Goal: Information Seeking & Learning: Learn about a topic

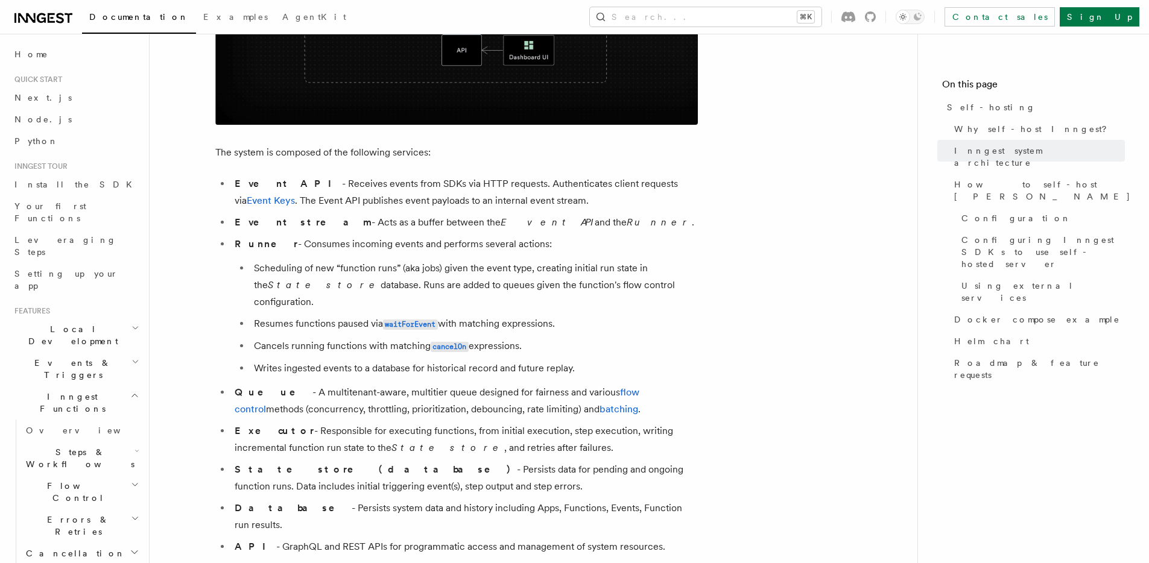
scroll to position [625, 0]
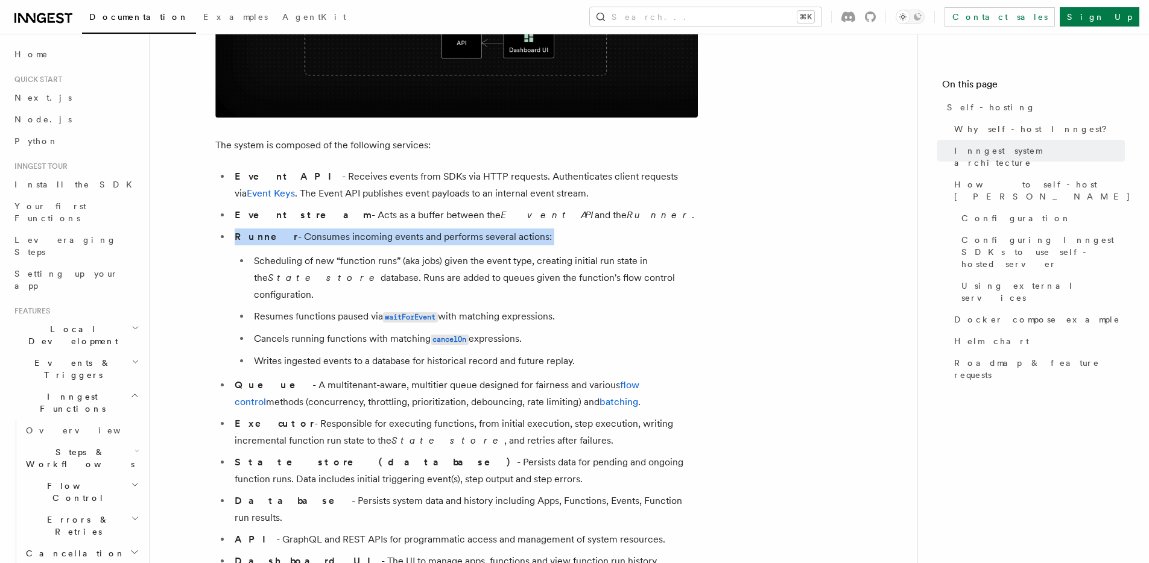
drag, startPoint x: 236, startPoint y: 238, endPoint x: 483, endPoint y: 254, distance: 247.7
click at [483, 254] on li "Runner - Consumes incoming events and performs several actions: Scheduling of n…" at bounding box center [464, 299] width 467 height 141
click at [575, 241] on li "Runner - Consumes incoming events and performs several actions: Scheduling of n…" at bounding box center [464, 299] width 467 height 141
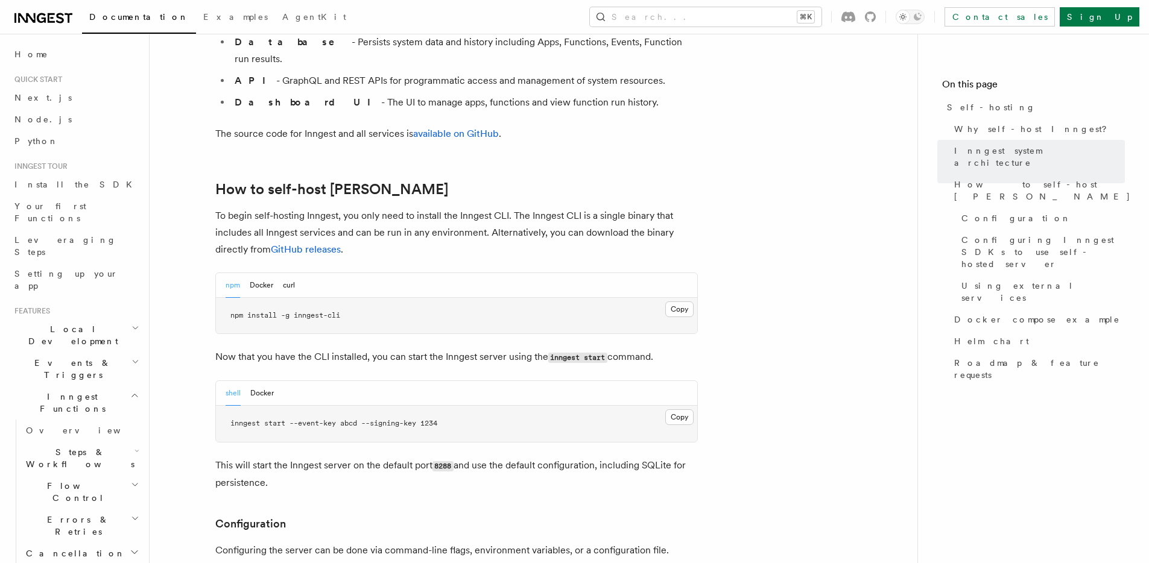
scroll to position [1086, 0]
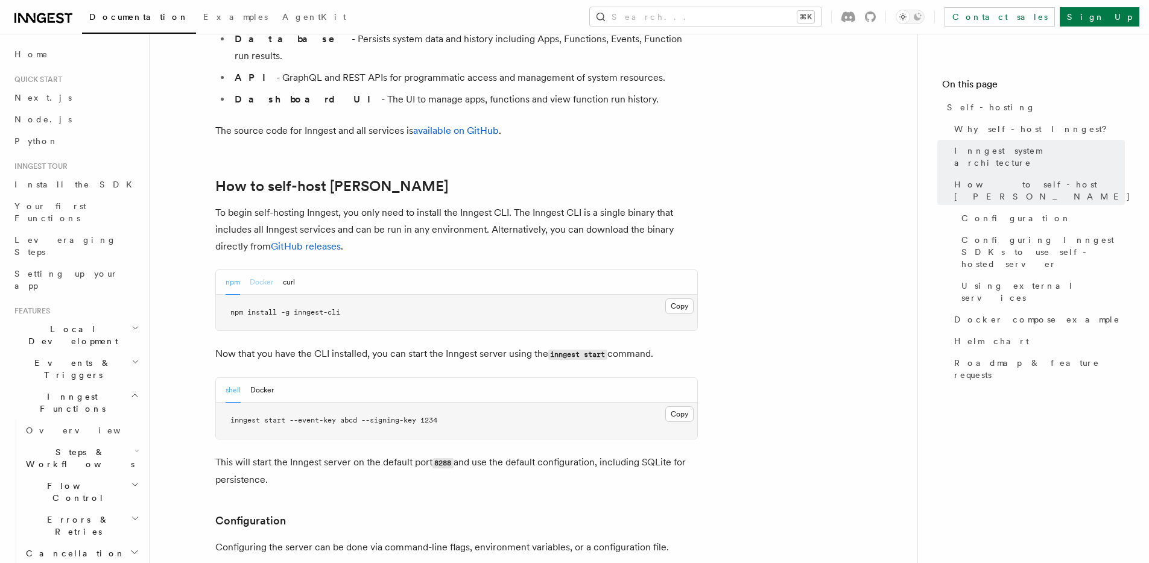
click at [260, 270] on button "Docker" at bounding box center [262, 282] width 24 height 25
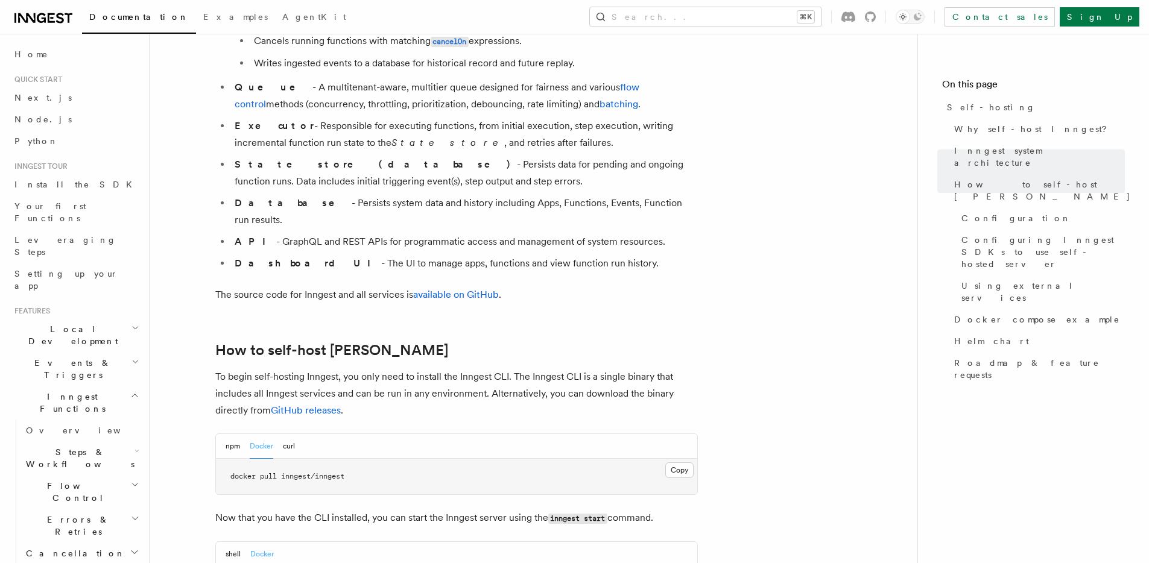
scroll to position [743, 0]
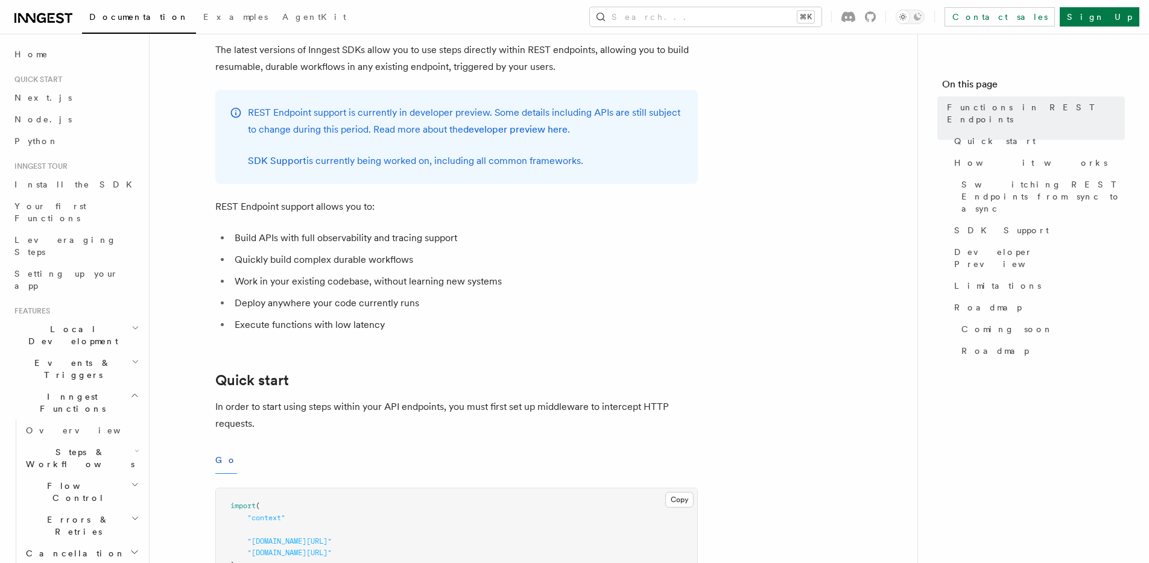
scroll to position [135, 0]
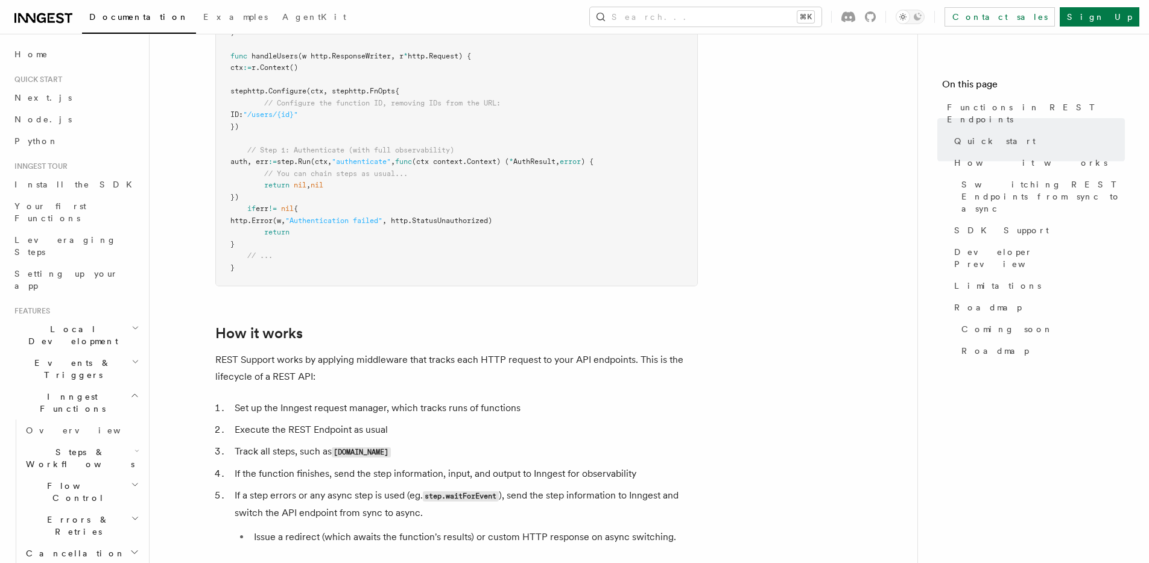
scroll to position [1026, 0]
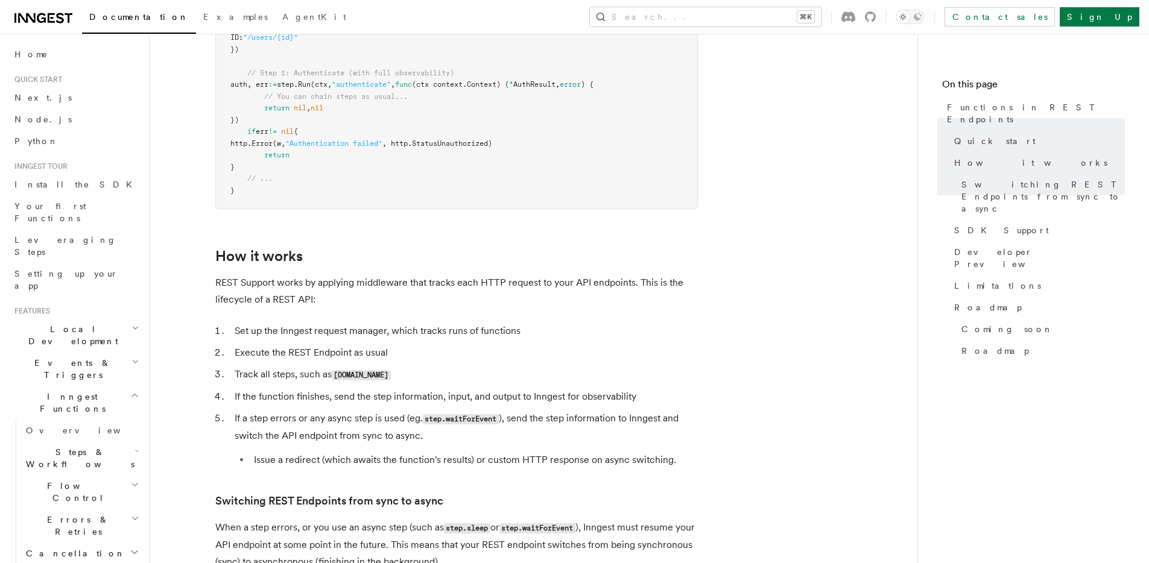
click at [534, 271] on article "Features Inngest Functions Functions in REST Endpoints The latest versions of I…" at bounding box center [533, 391] width 729 height 2728
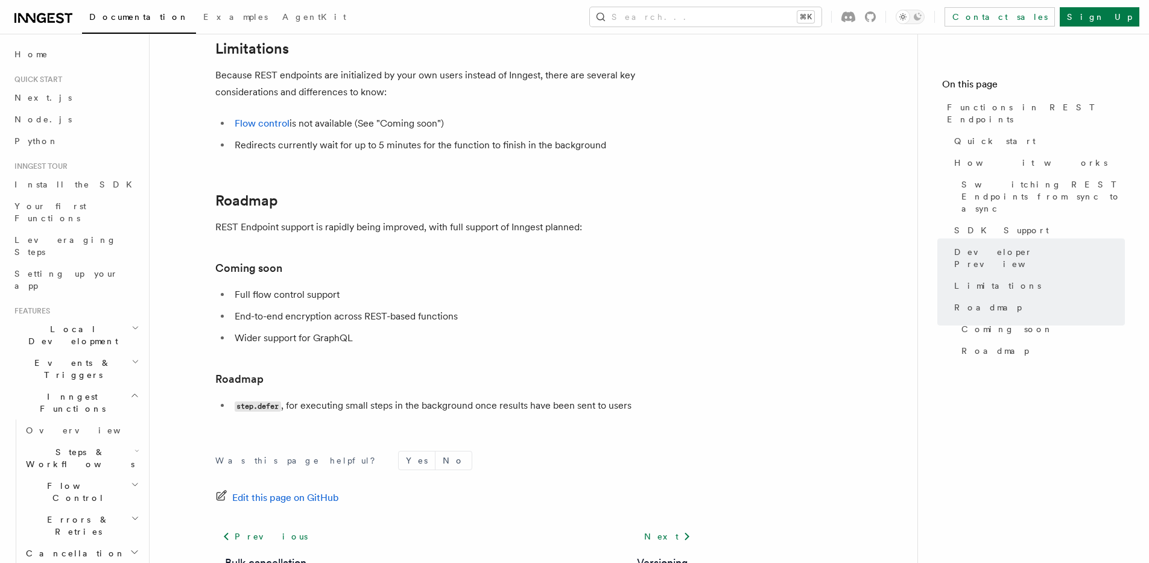
scroll to position [1975, 0]
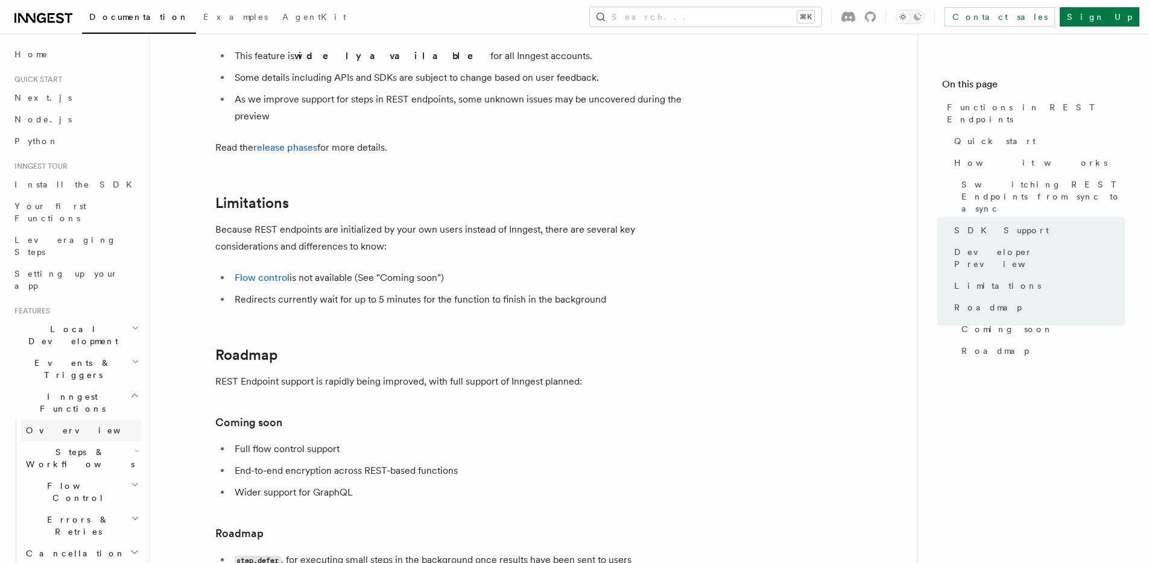
click at [51, 426] on span "Overview" at bounding box center [88, 431] width 124 height 10
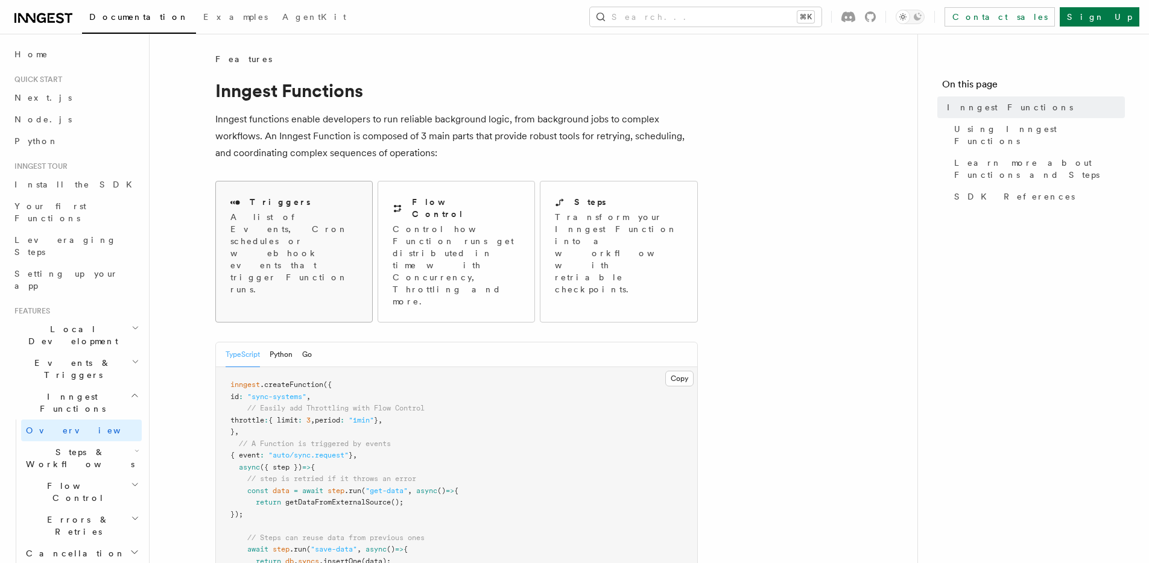
click at [335, 237] on p "A list of Events, Cron schedules or webhook events that trigger Function runs." at bounding box center [293, 253] width 127 height 84
